Goal: Subscribe to service/newsletter: Subscribe to service/newsletter

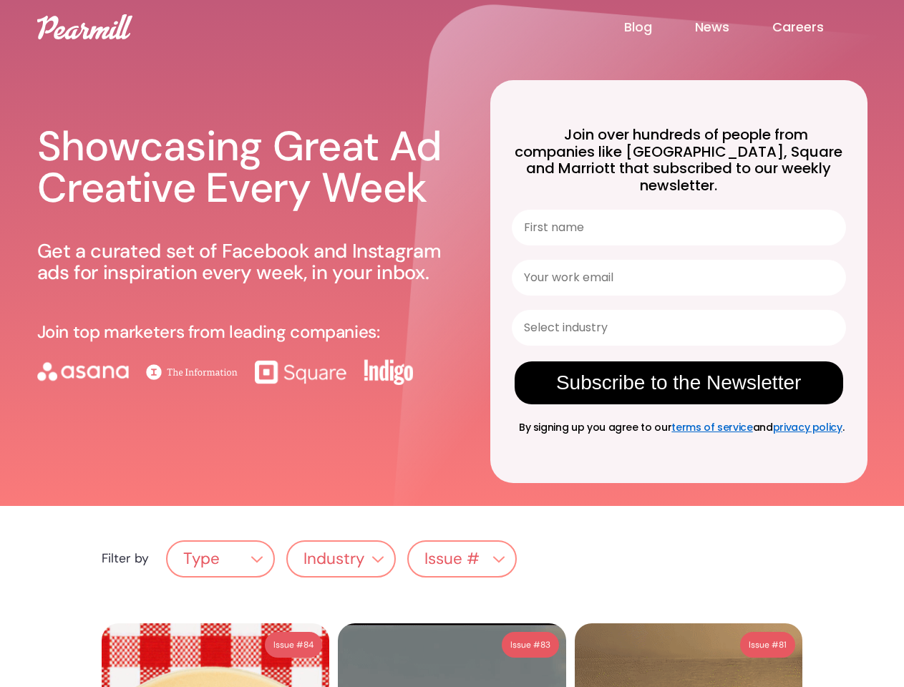
click at [452, 344] on div "Showcasing Great Ad Creative Every Week Get a curated set of Facebook and Insta…" at bounding box center [246, 270] width 419 height 356
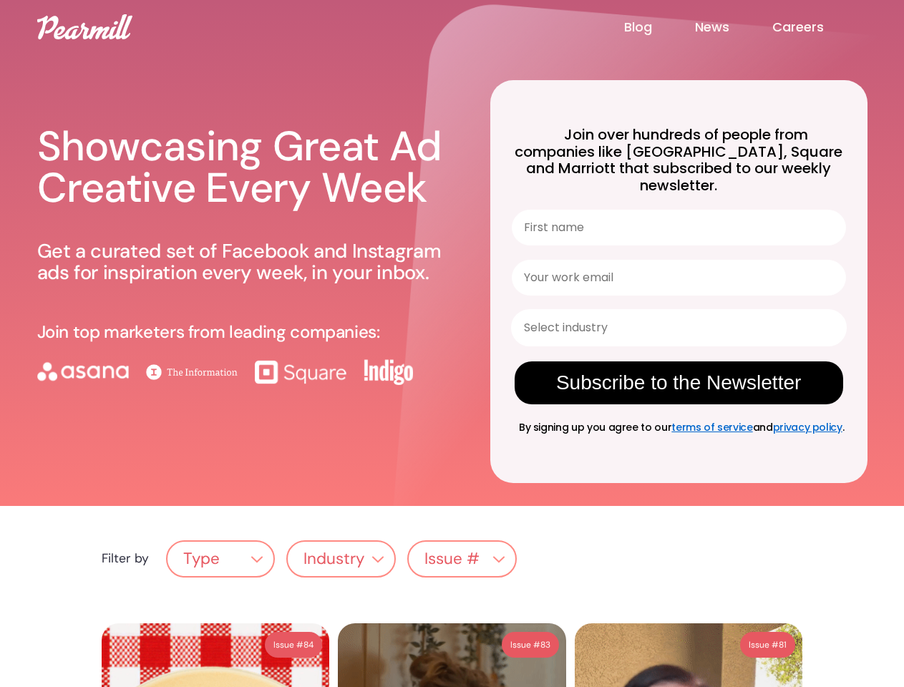
click at [674, 311] on input "Select industry" at bounding box center [674, 328] width 301 height 34
